Goal: Check status: Check status

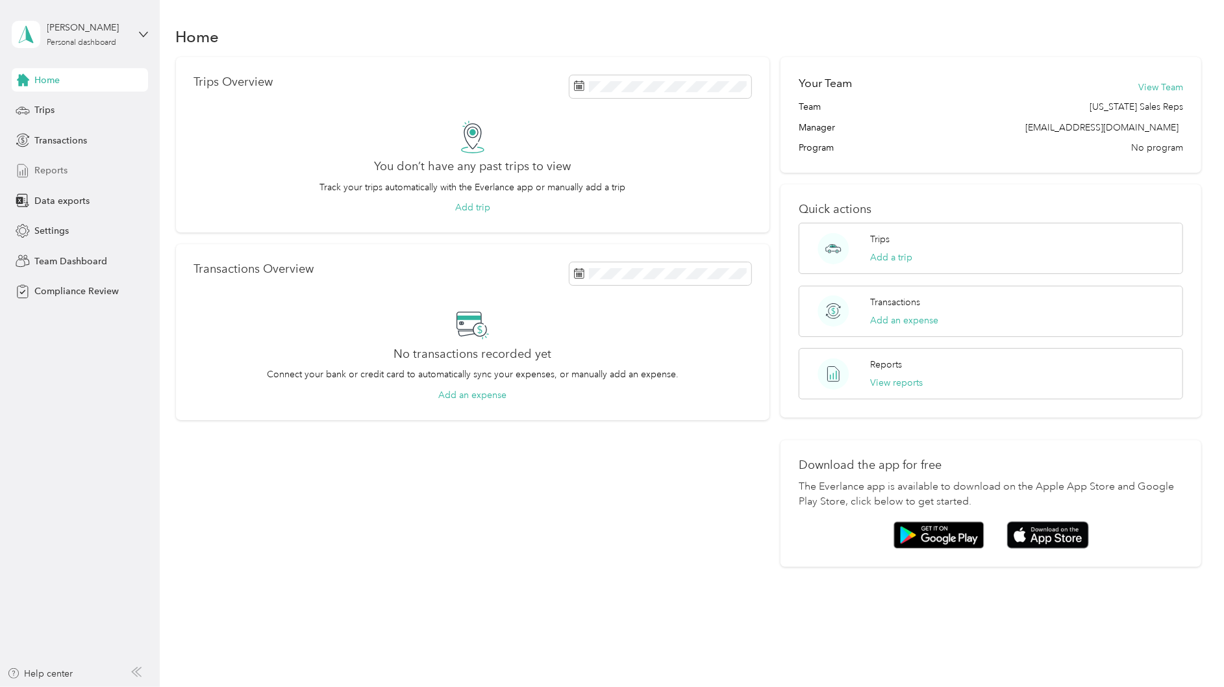
click at [84, 172] on div "Reports" at bounding box center [80, 170] width 136 height 23
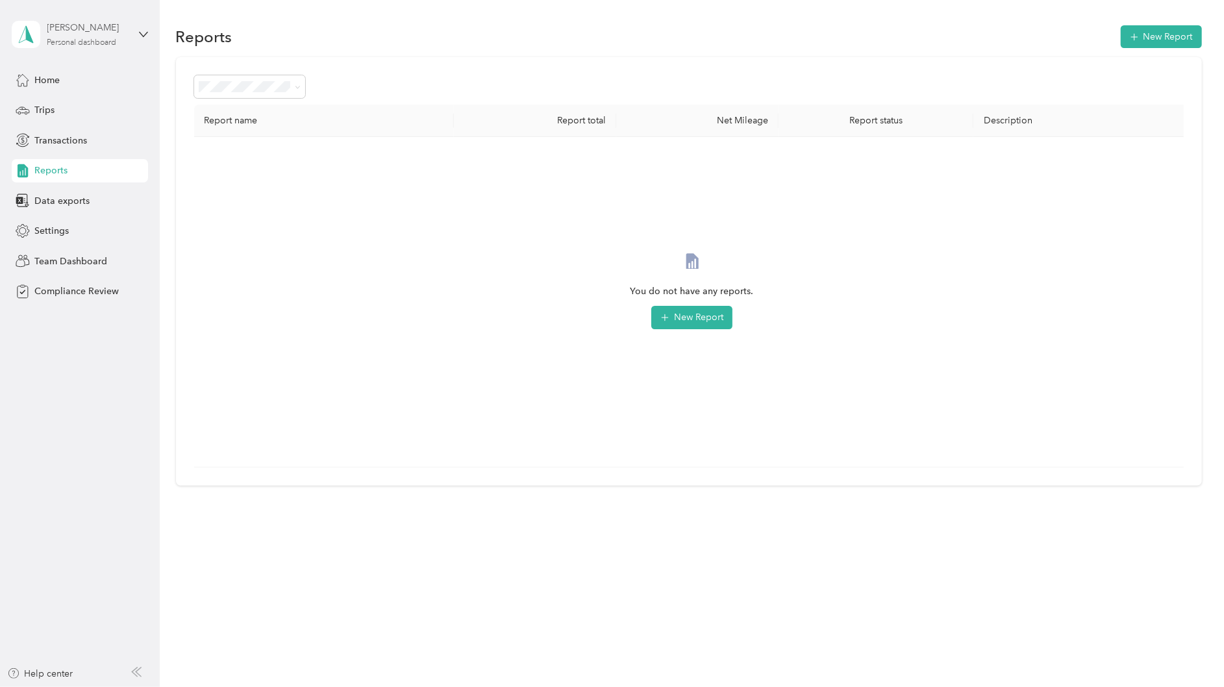
click at [113, 42] on div "Personal dashboard" at bounding box center [82, 43] width 70 height 8
click at [103, 112] on div "Team dashboard" at bounding box center [148, 106] width 255 height 23
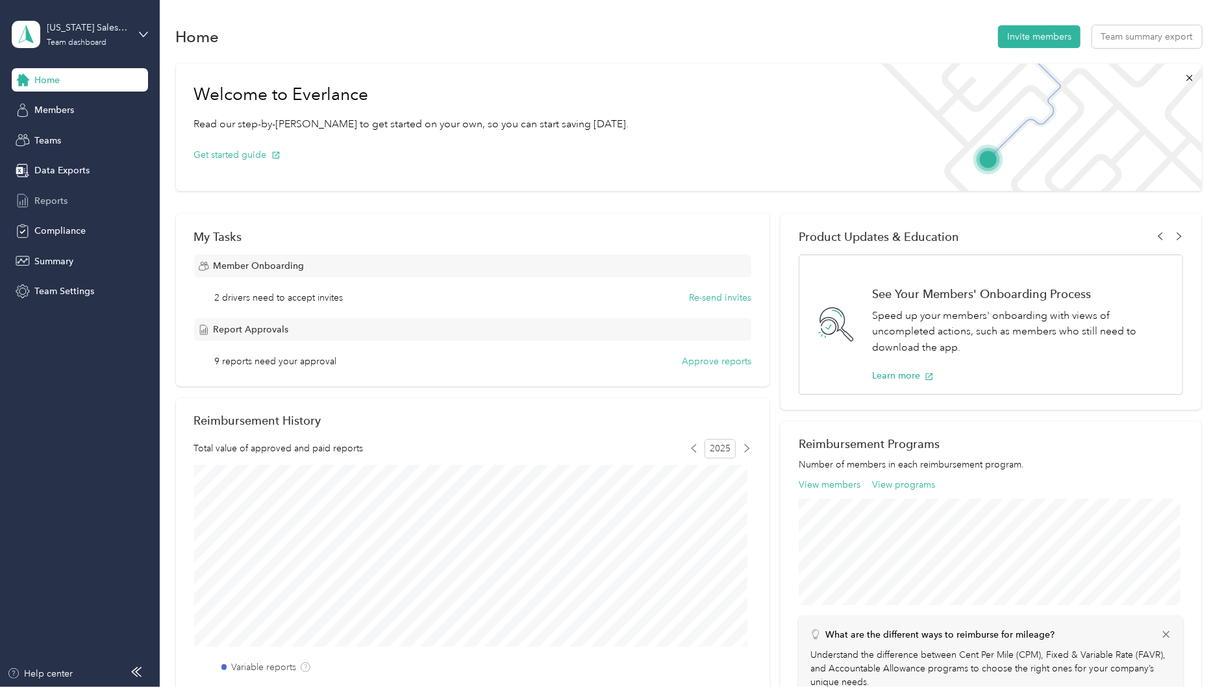
click at [47, 200] on span "Reports" at bounding box center [50, 201] width 33 height 14
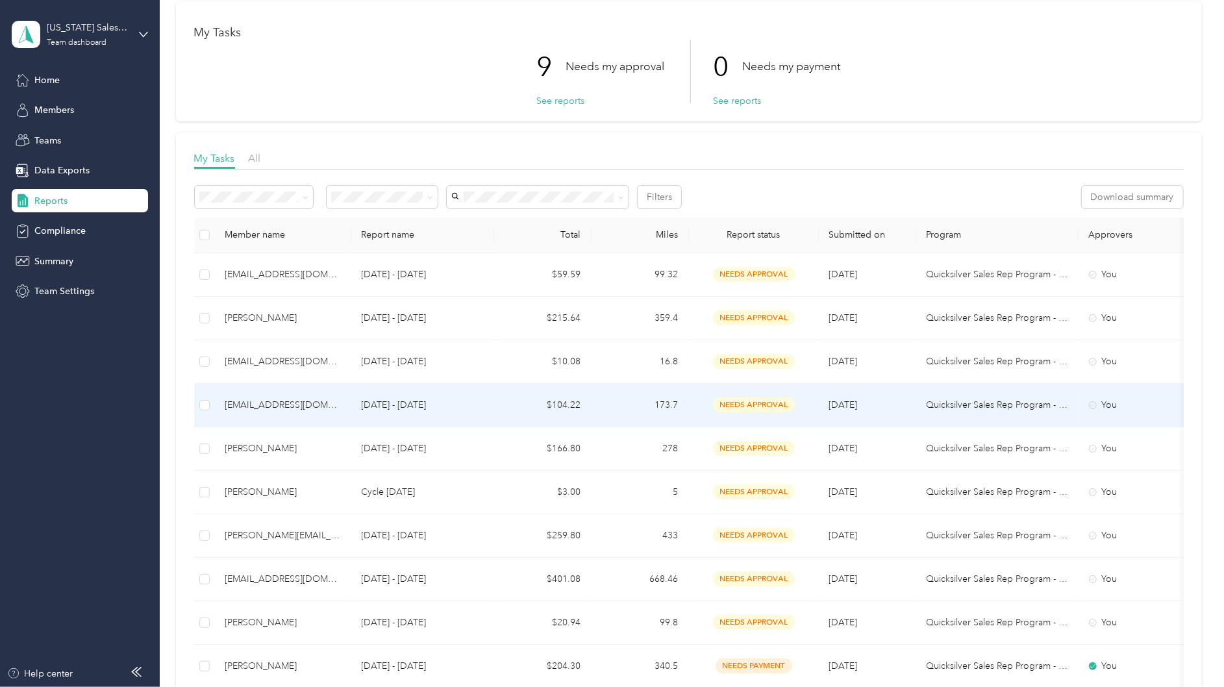
scroll to position [86, 0]
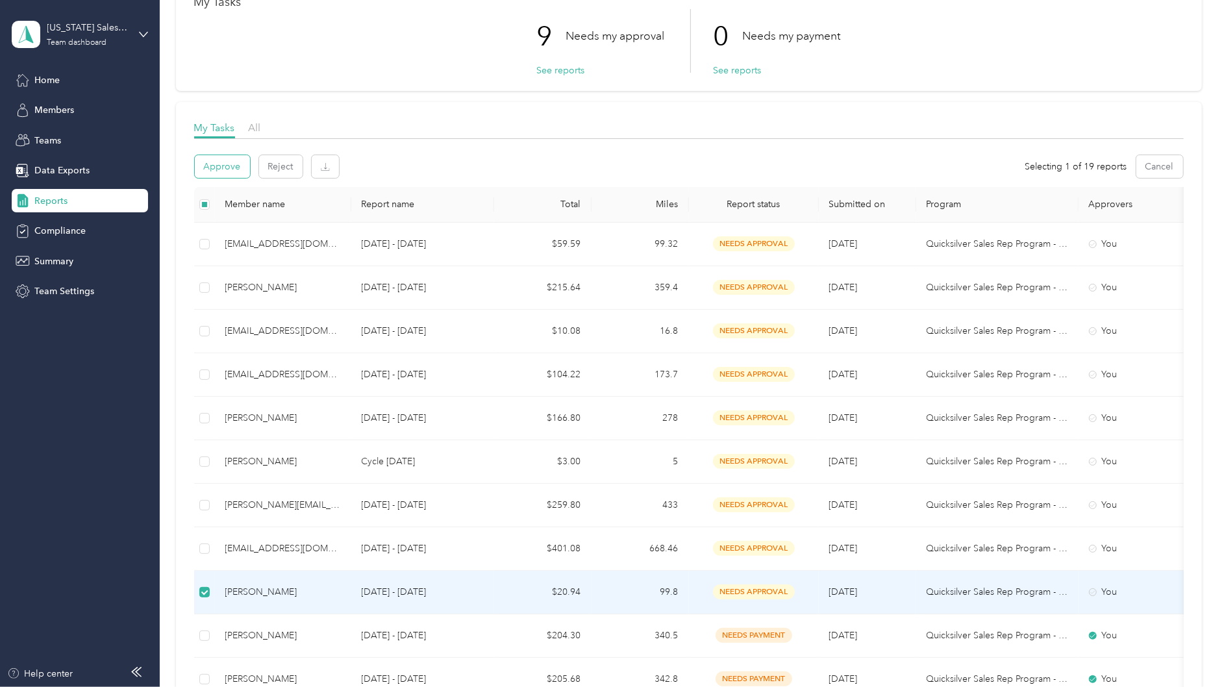
click at [230, 171] on button "Approve" at bounding box center [222, 166] width 55 height 23
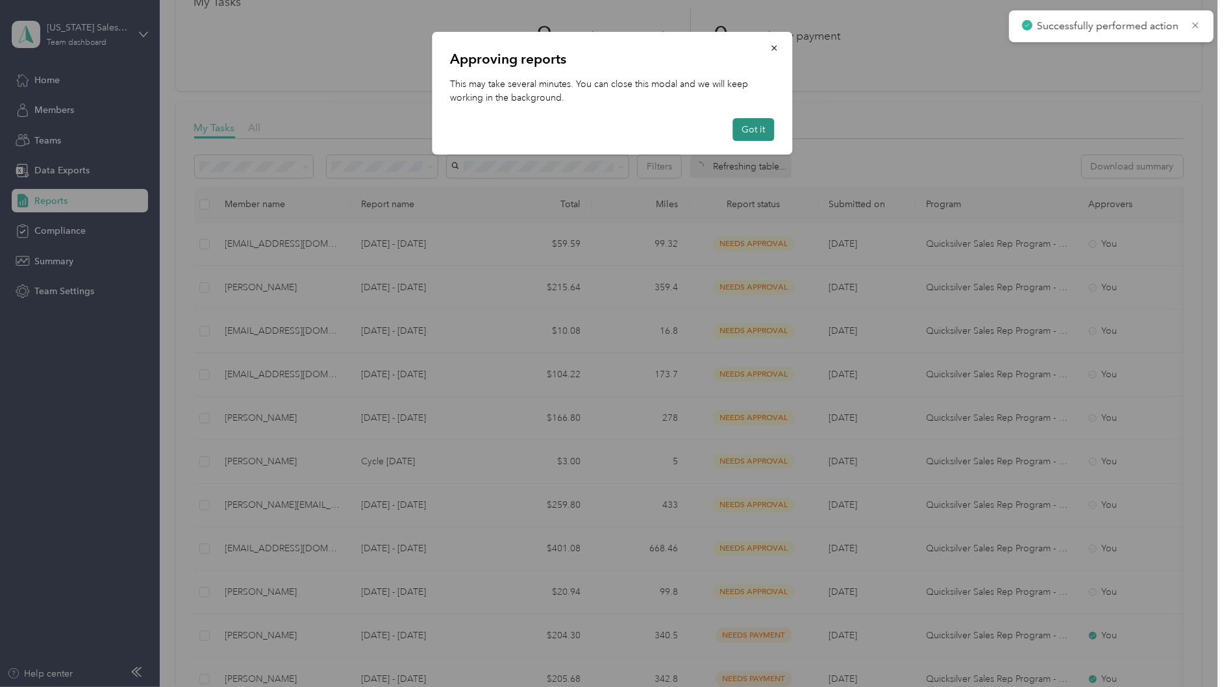
click at [759, 129] on button "Got it" at bounding box center [754, 129] width 42 height 23
